Goal: Check status: Check status

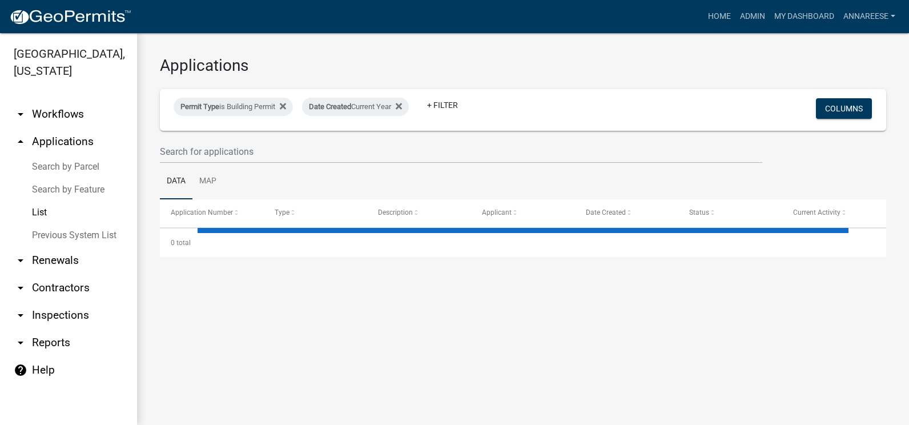
select select "3: 100"
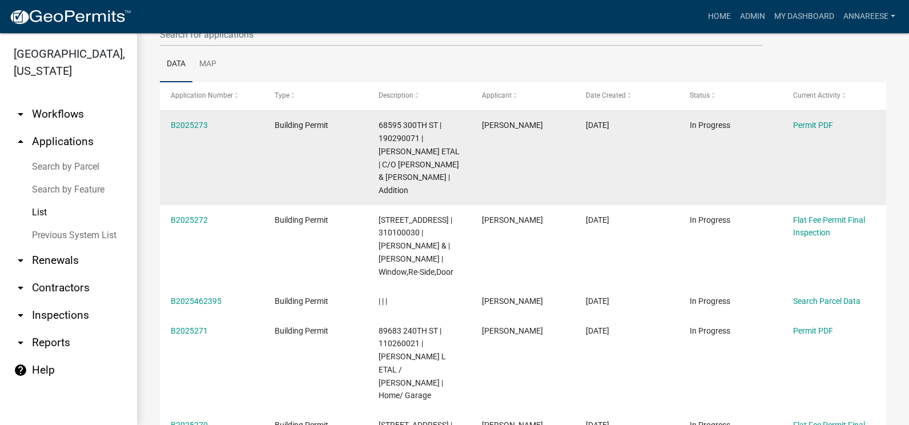
scroll to position [114, 0]
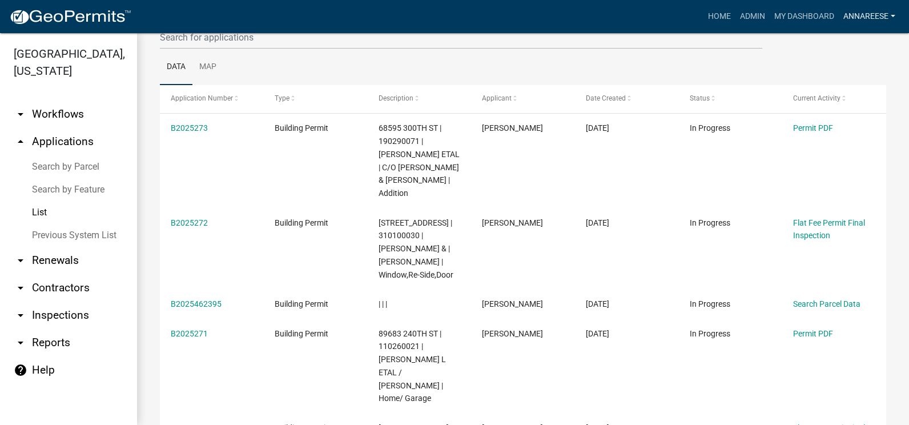
click at [887, 12] on link "annareese" at bounding box center [869, 17] width 61 height 22
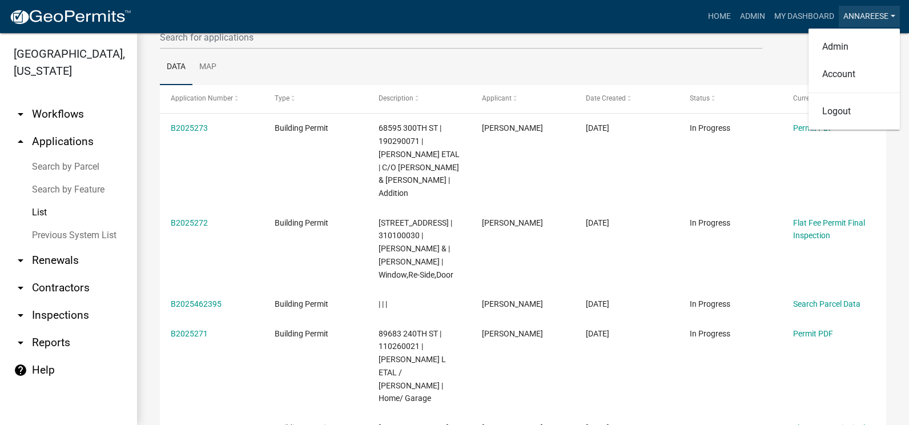
click at [895, 13] on link "annareese" at bounding box center [869, 17] width 61 height 22
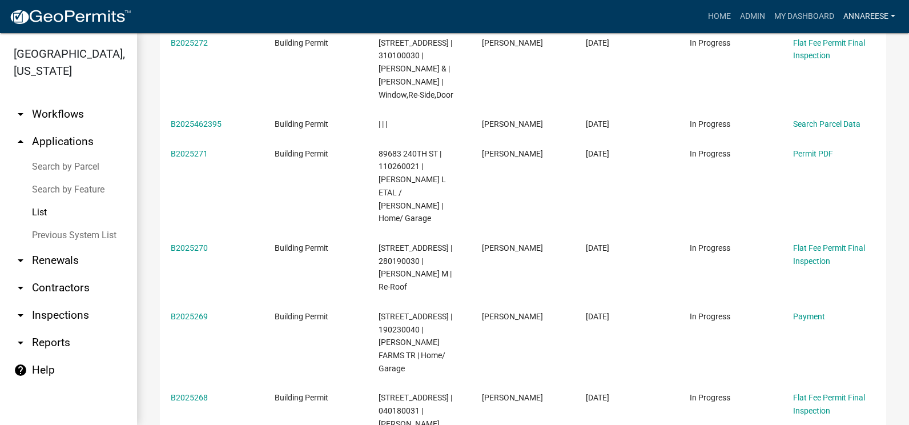
scroll to position [228, 0]
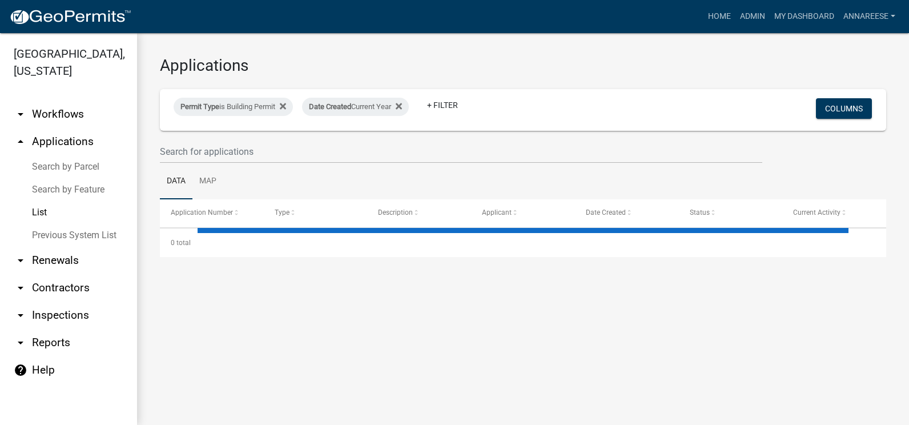
select select "3: 100"
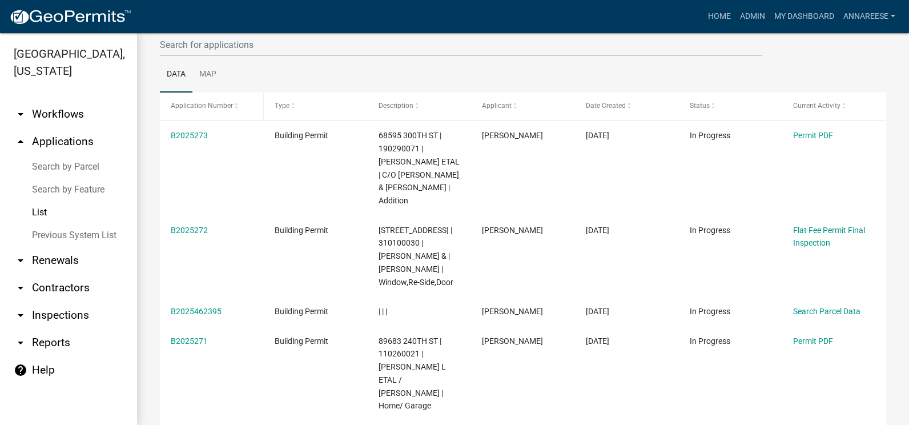
scroll to position [171, 0]
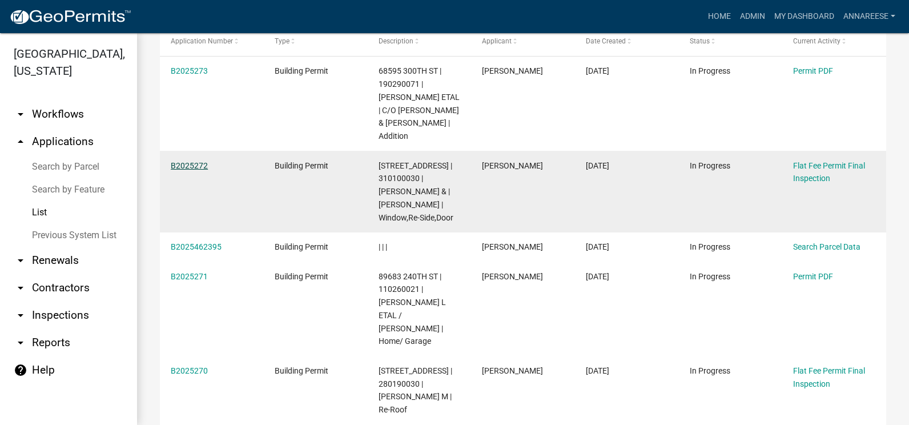
click at [184, 166] on link "B2025272" at bounding box center [189, 165] width 37 height 9
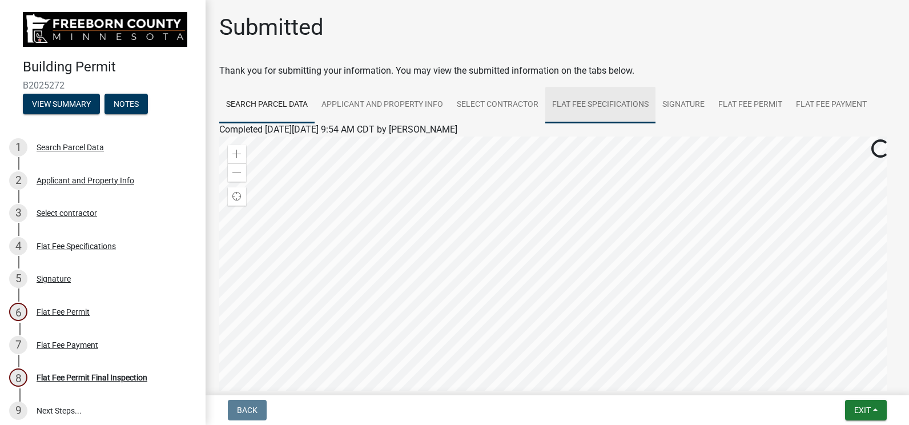
click at [586, 99] on link "Flat Fee Specifications" at bounding box center [600, 105] width 110 height 37
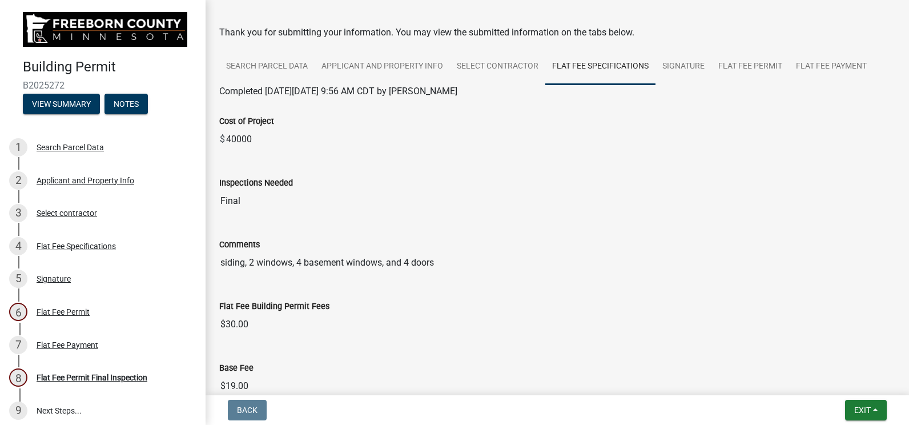
scroll to position [57, 0]
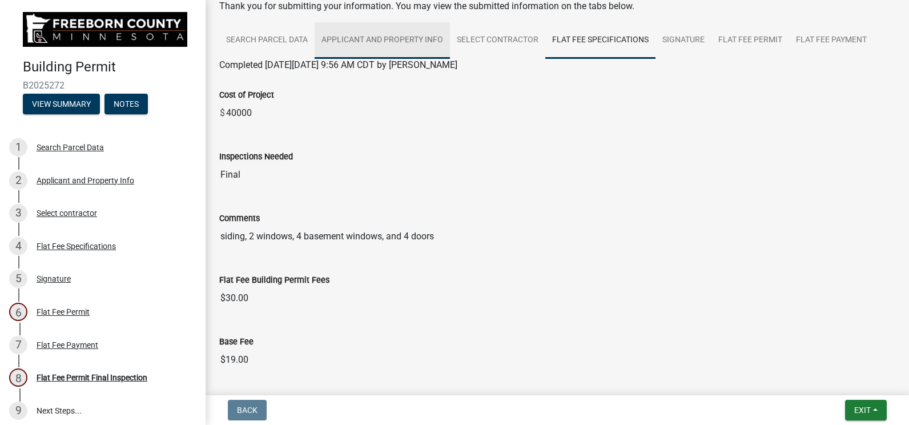
click at [391, 49] on link "Applicant and Property Info" at bounding box center [382, 40] width 135 height 37
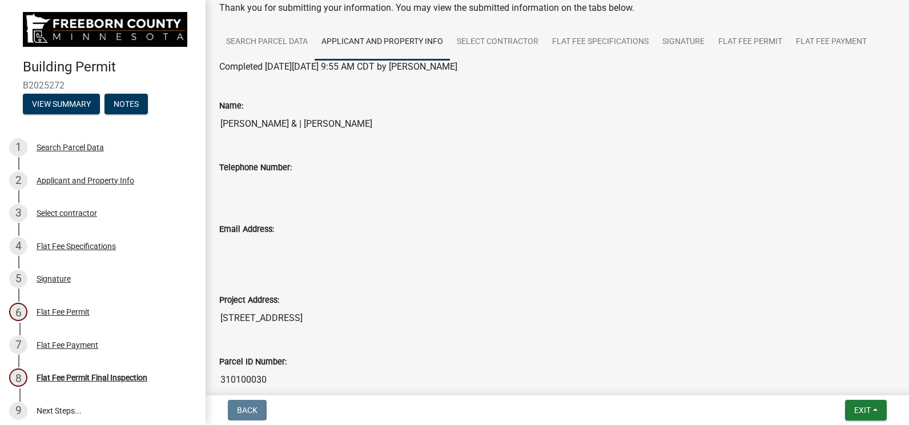
scroll to position [0, 0]
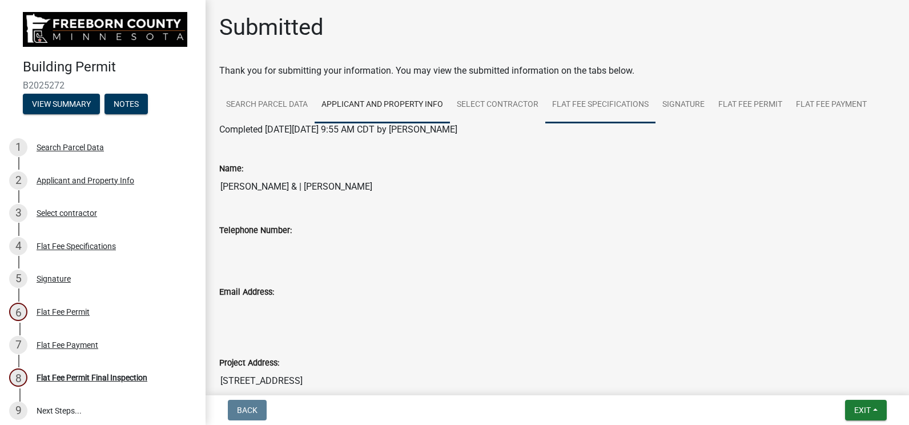
click at [592, 115] on link "Flat Fee Specifications" at bounding box center [600, 105] width 110 height 37
